Goal: Find specific page/section: Find specific page/section

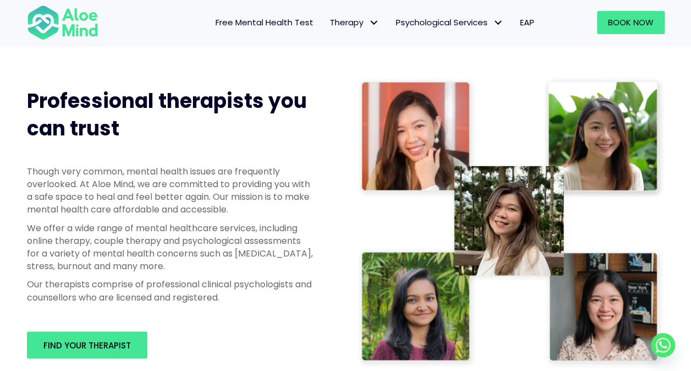
scroll to position [550, 0]
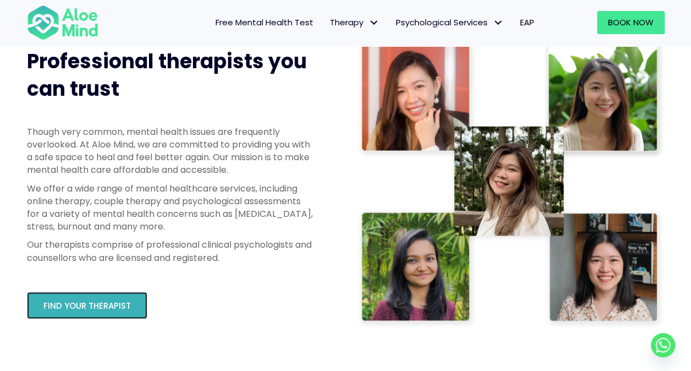
click at [67, 315] on link "Find your therapist" at bounding box center [87, 304] width 120 height 27
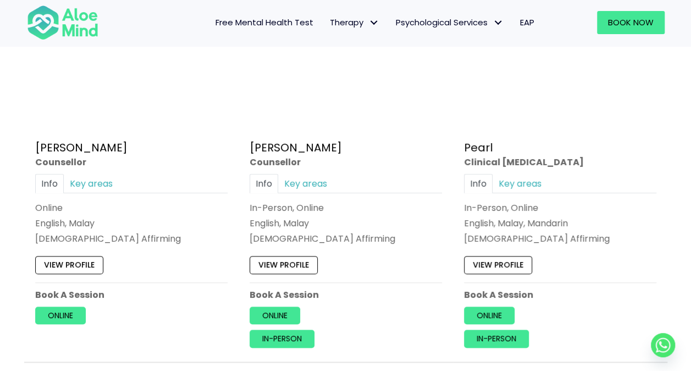
scroll to position [2309, 0]
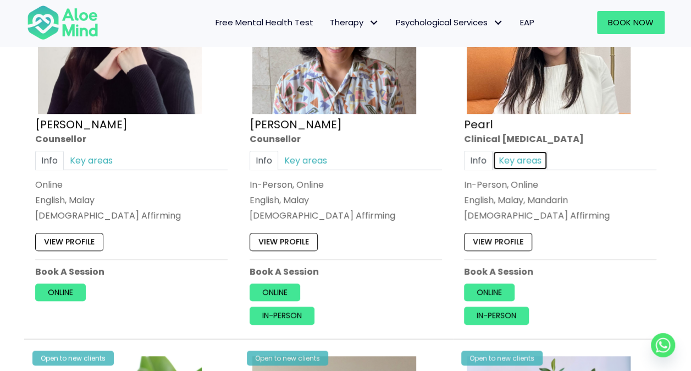
click at [509, 156] on link "Key areas" at bounding box center [520, 160] width 55 height 19
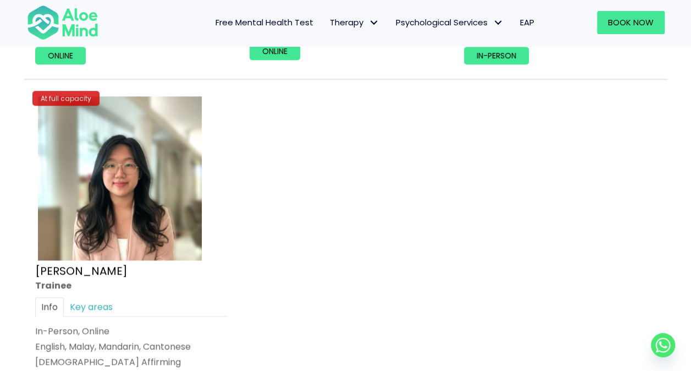
scroll to position [4619, 0]
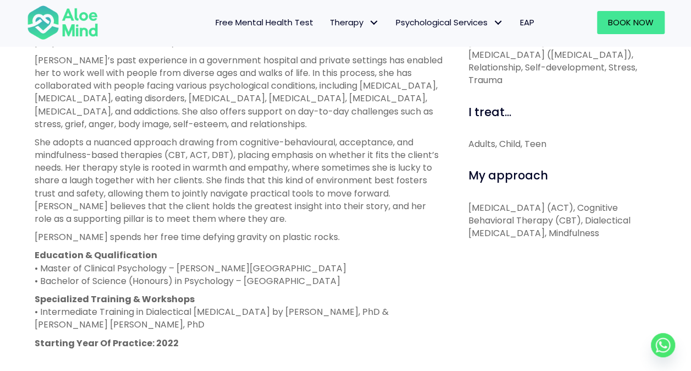
scroll to position [495, 0]
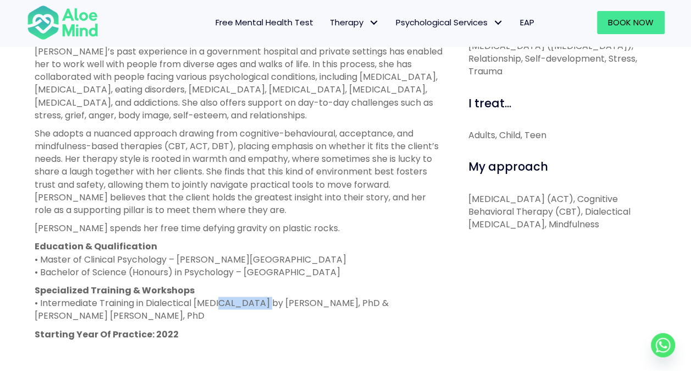
drag, startPoint x: 220, startPoint y: 306, endPoint x: 263, endPoint y: 298, distance: 43.6
click at [263, 298] on p "Specialized Training & Workshops • Intermediate Training in Dialectical Behavio…" at bounding box center [239, 303] width 409 height 38
drag, startPoint x: 263, startPoint y: 298, endPoint x: 207, endPoint y: 321, distance: 60.4
click at [207, 321] on p "Specialized Training & Workshops • Intermediate Training in Dialectical Behavio…" at bounding box center [239, 303] width 409 height 38
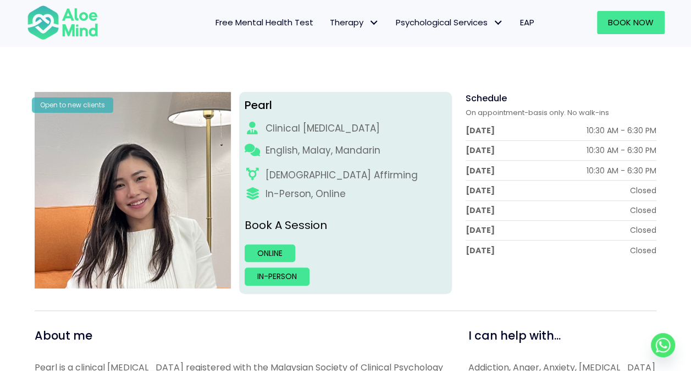
scroll to position [275, 0]
